Goal: Check status: Check status

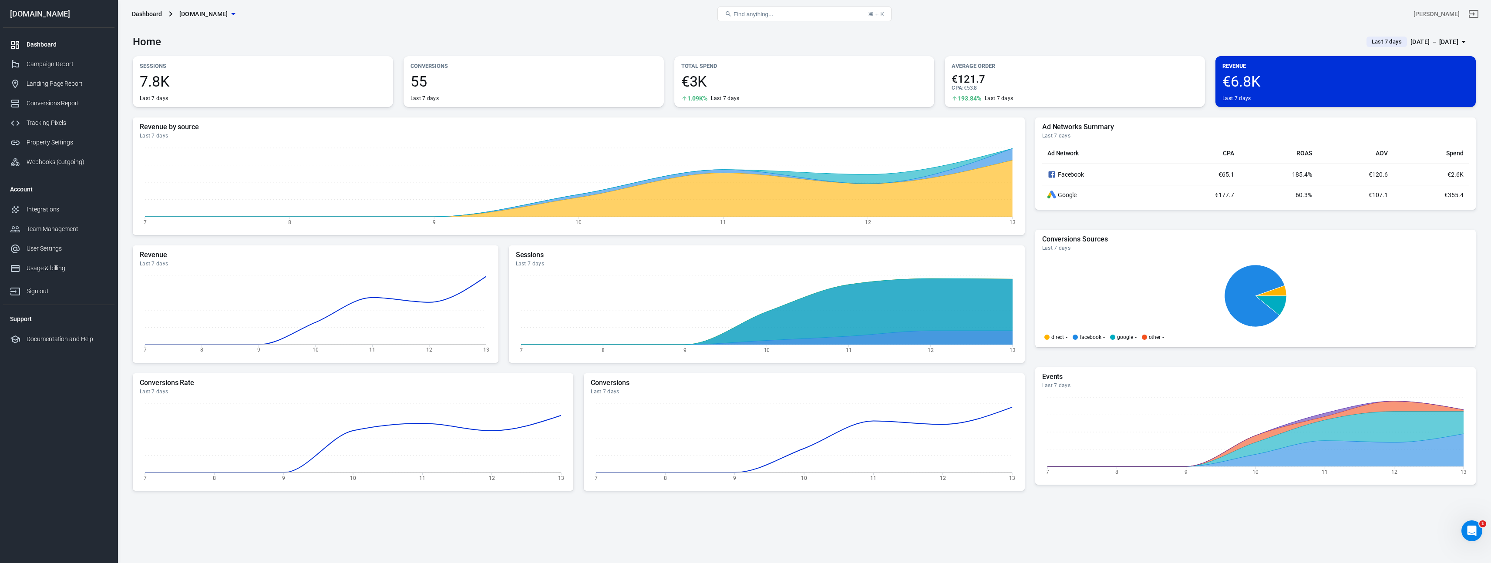
click at [1368, 44] on span "Last 7 days" at bounding box center [1386, 41] width 37 height 9
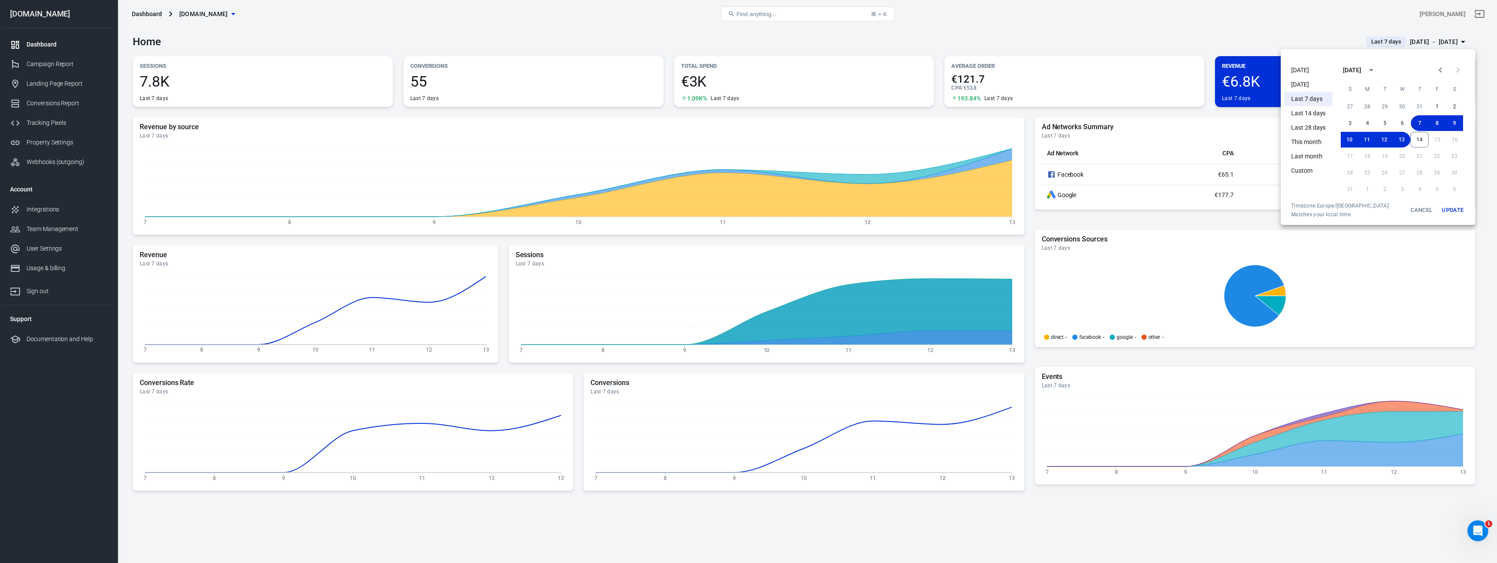
click at [1316, 66] on li "[DATE]" at bounding box center [1308, 70] width 48 height 14
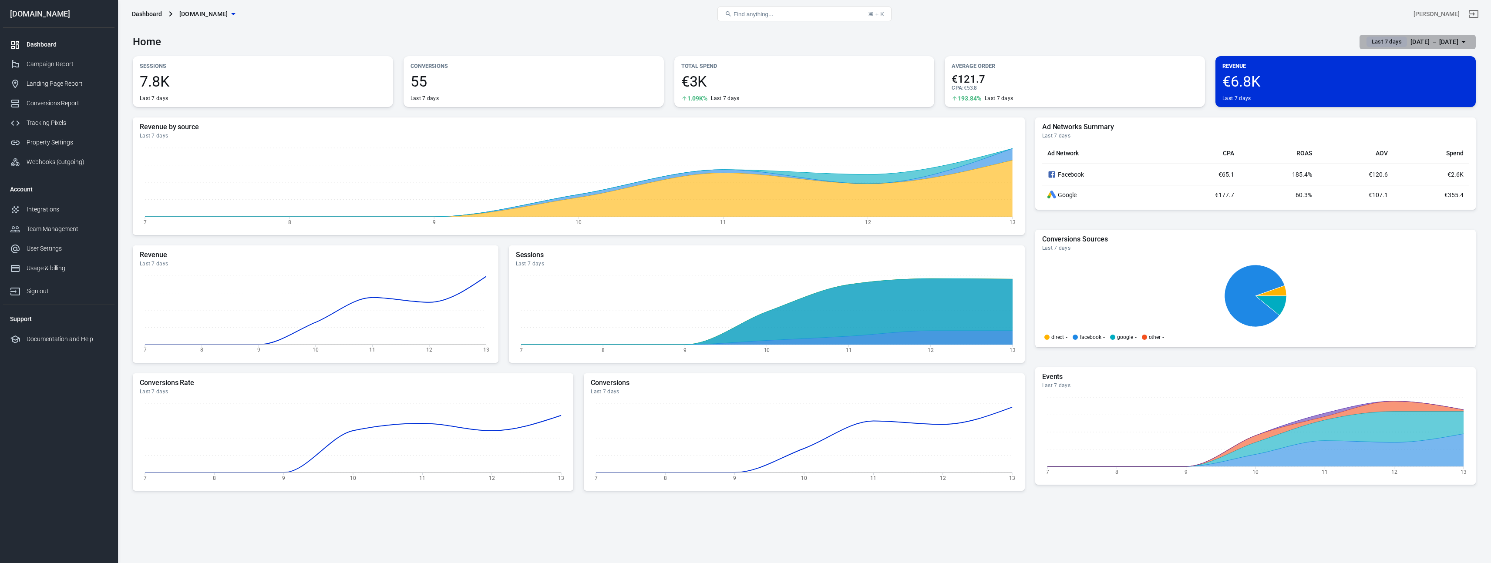
click at [1368, 44] on span "Last 7 days" at bounding box center [1386, 41] width 37 height 9
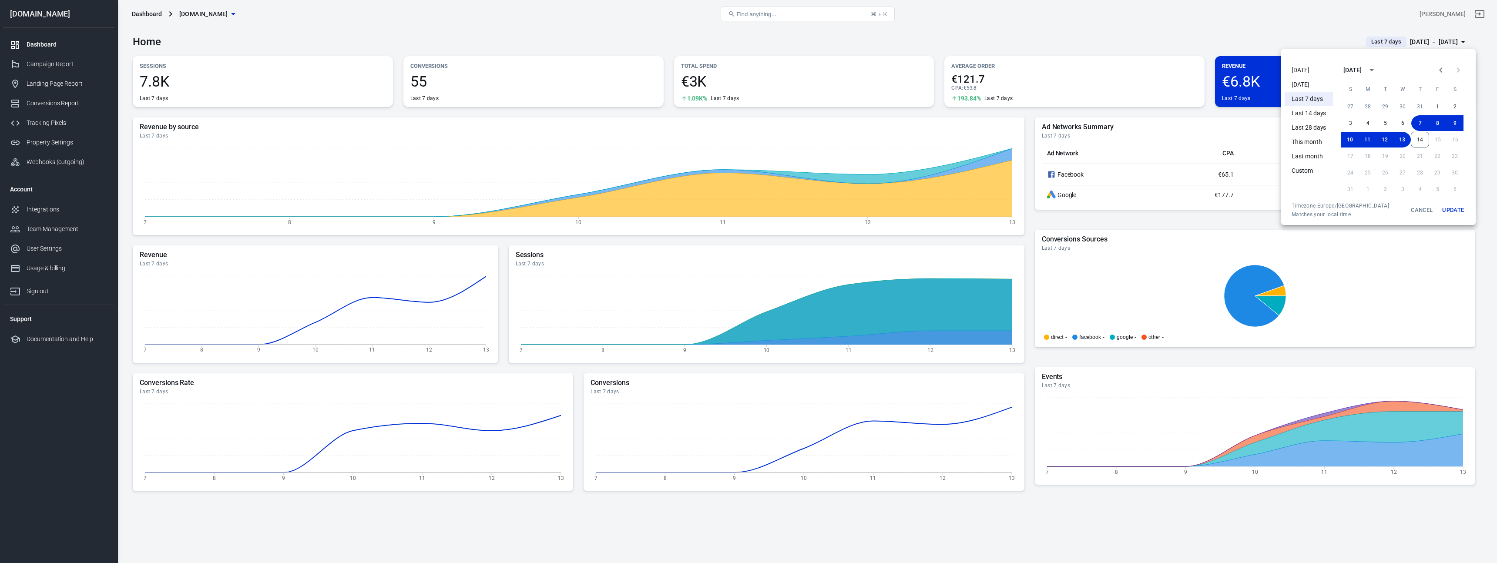
click at [1301, 72] on li "[DATE]" at bounding box center [1309, 70] width 48 height 14
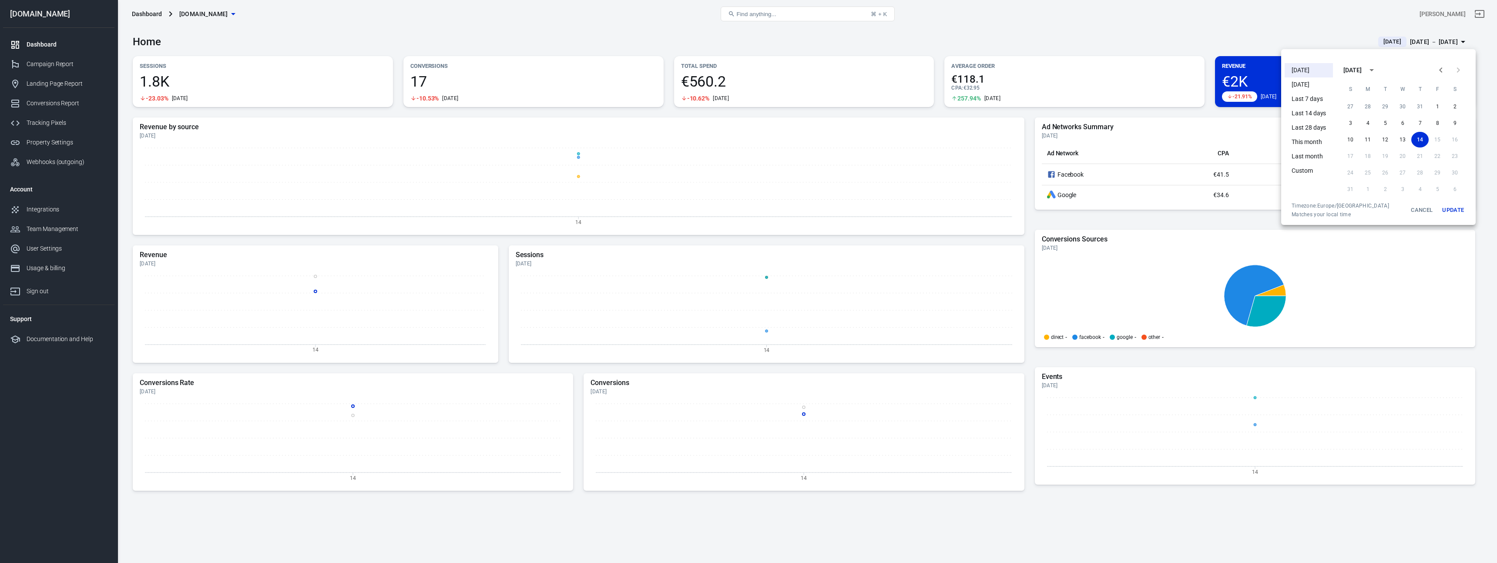
click at [65, 63] on div at bounding box center [748, 281] width 1497 height 563
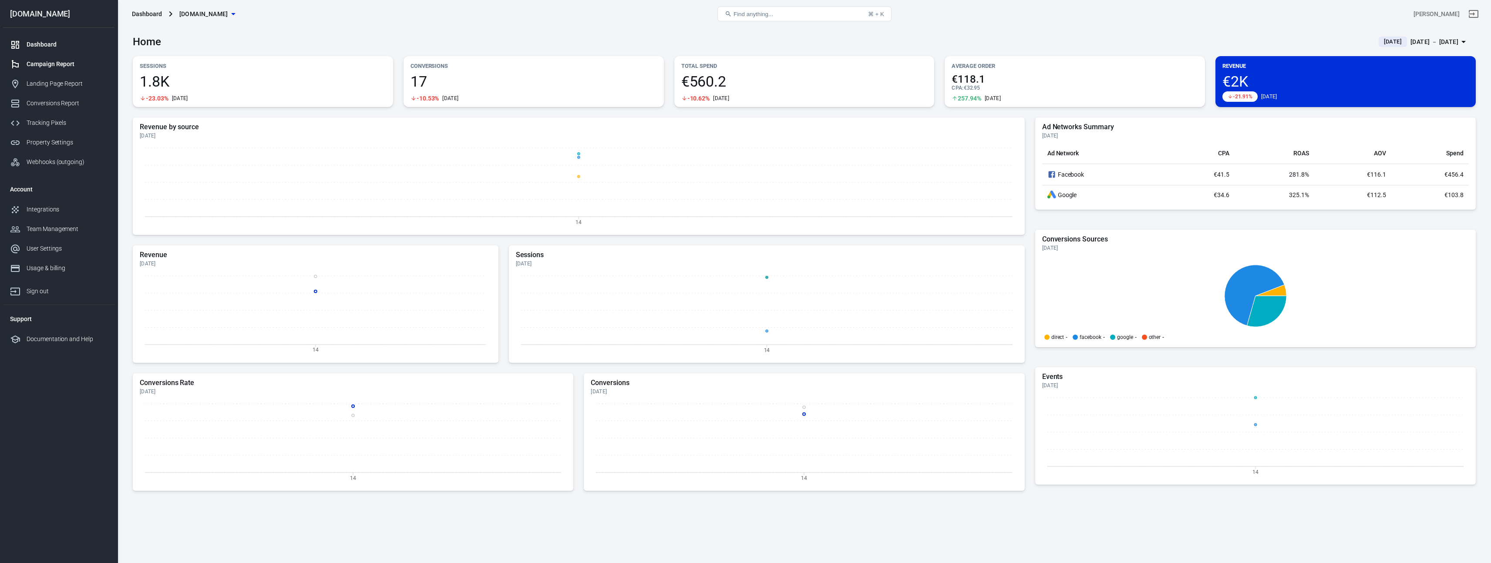
click at [66, 64] on div "Campaign Report" at bounding box center [67, 64] width 81 height 9
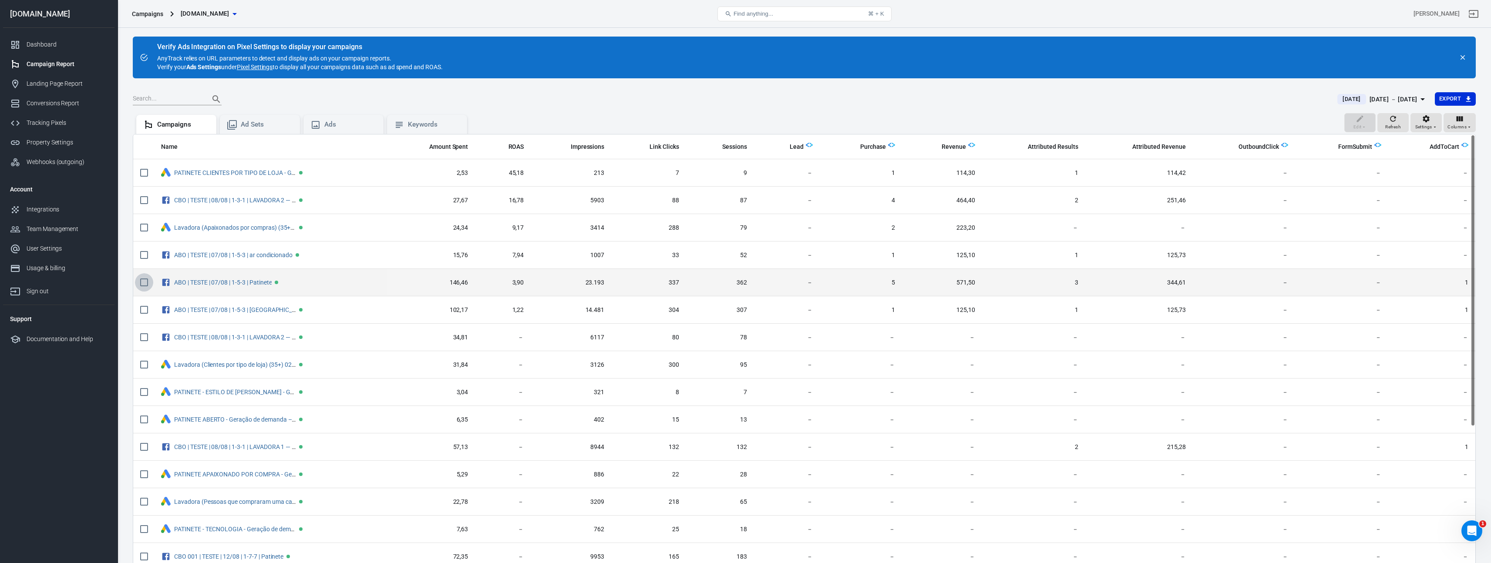
click at [148, 281] on input "scrollable content" at bounding box center [144, 282] width 18 height 18
checkbox input "true"
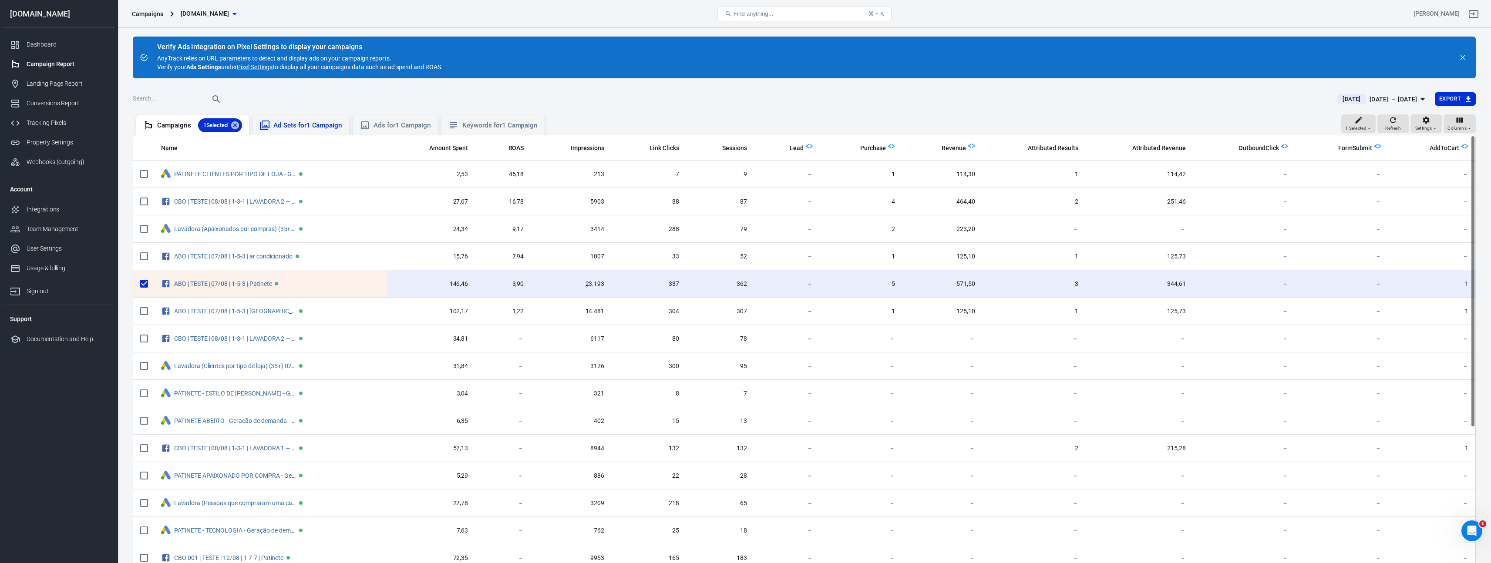
click at [328, 124] on div "Ad Sets for 1 Campaign" at bounding box center [307, 125] width 69 height 9
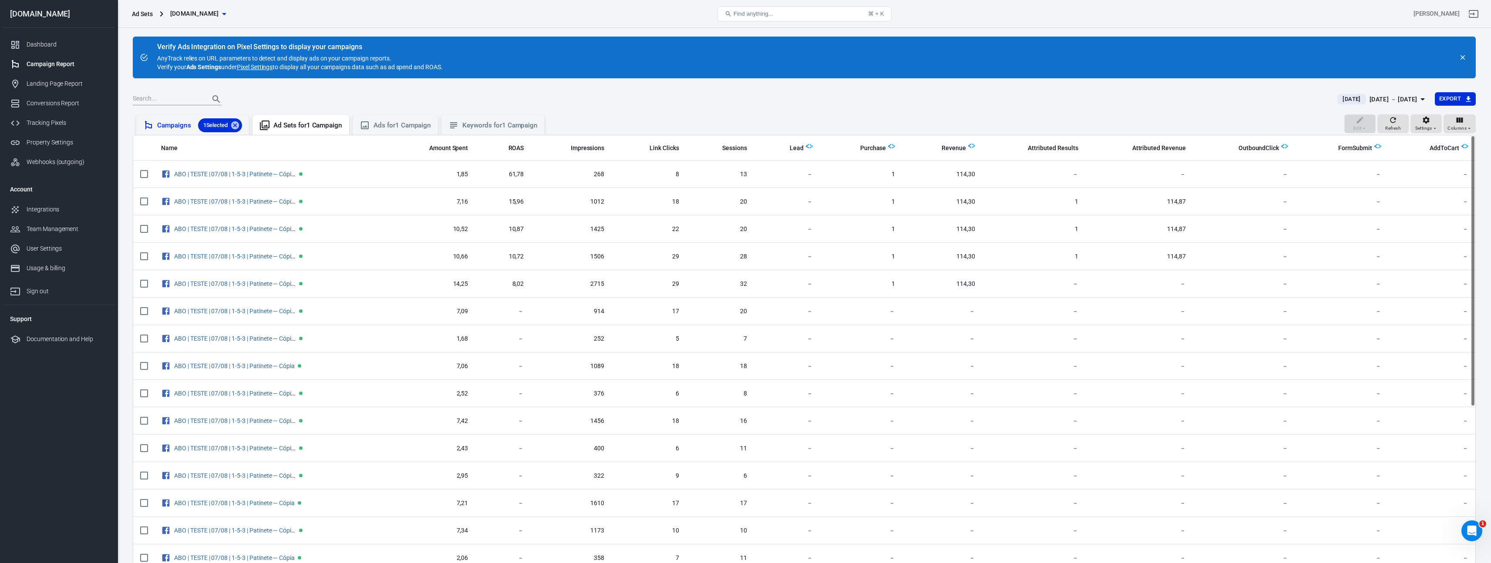
click at [164, 128] on div "Campaigns 1 Selected" at bounding box center [199, 125] width 85 height 14
